Goal: Find specific page/section: Find specific page/section

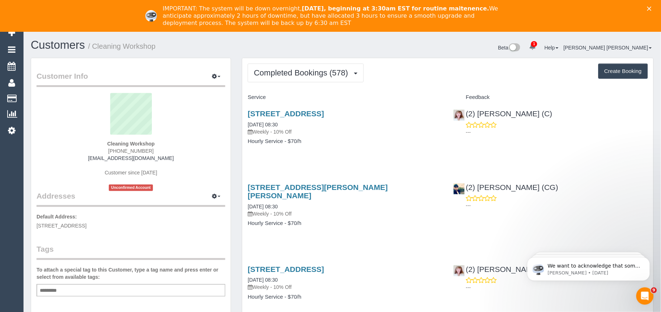
click at [654, 9] on div "Close" at bounding box center [650, 9] width 7 height 4
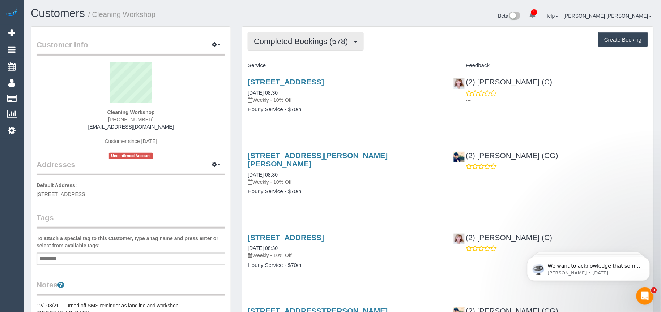
click at [314, 46] on span "Completed Bookings (578)" at bounding box center [303, 41] width 98 height 9
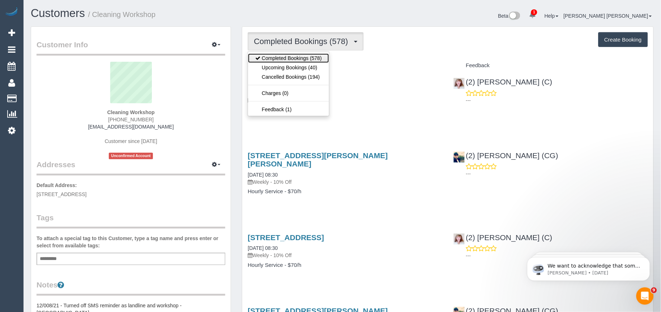
click at [319, 63] on link "Completed Bookings (578)" at bounding box center [288, 57] width 81 height 9
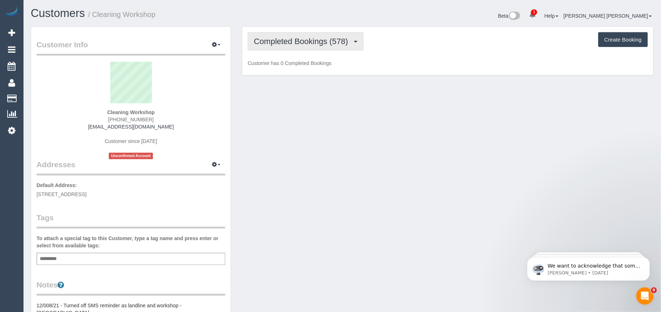
click at [302, 44] on span "Completed Bookings (578)" at bounding box center [303, 41] width 98 height 9
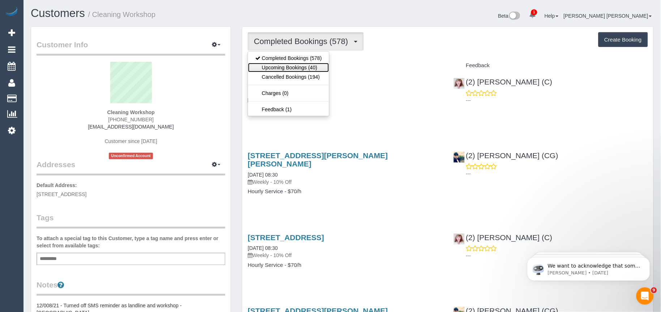
click at [292, 64] on link "Upcoming Bookings (40)" at bounding box center [288, 67] width 81 height 9
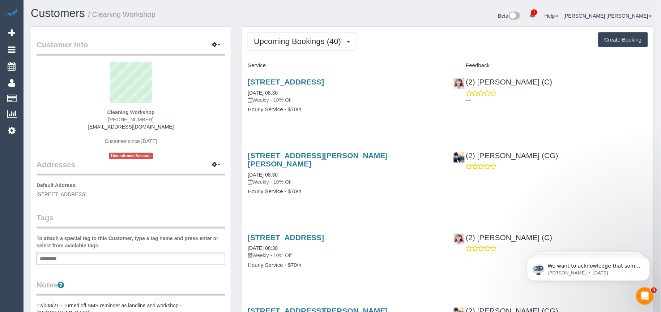
click at [367, 63] on div "Service" at bounding box center [344, 66] width 205 height 12
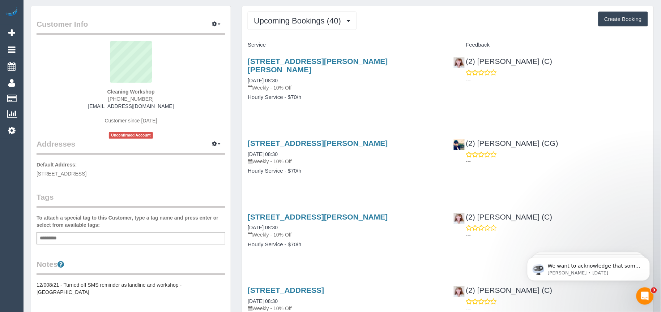
scroll to position [40, 0]
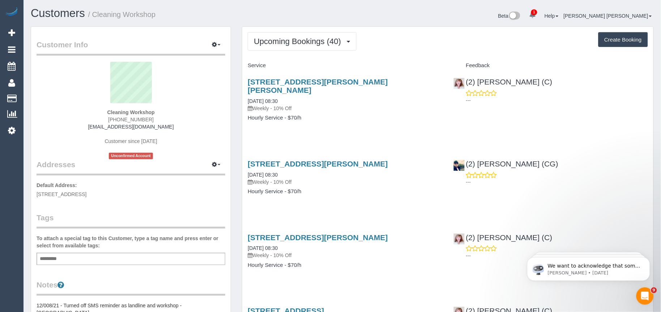
drag, startPoint x: 391, startPoint y: 81, endPoint x: 242, endPoint y: 82, distance: 148.9
click at [242, 82] on div "[STREET_ADDRESS][PERSON_NAME][PERSON_NAME] [DATE] 08:30 Weekly - 10% Off Hourly…" at bounding box center [344, 104] width 205 height 64
copy link "[STREET_ADDRESS][PERSON_NAME][PERSON_NAME]"
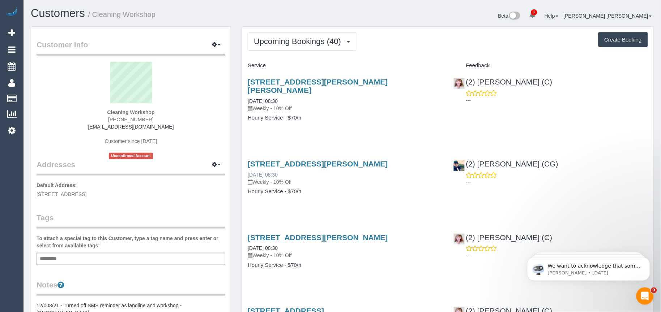
drag, startPoint x: 268, startPoint y: 199, endPoint x: 272, endPoint y: 168, distance: 31.3
click at [268, 199] on div "[STREET_ADDRESS][PERSON_NAME] [DATE] 08:30 Weekly - 10% Off Hourly Service - $7…" at bounding box center [344, 182] width 205 height 56
drag, startPoint x: 388, startPoint y: 77, endPoint x: 249, endPoint y: 82, distance: 139.6
click at [249, 82] on div "[STREET_ADDRESS][PERSON_NAME][PERSON_NAME] [DATE] 08:30 Weekly - 10% Off Hourly…" at bounding box center [344, 104] width 205 height 64
copy link "[STREET_ADDRESS][PERSON_NAME][PERSON_NAME]"
